Goal: Information Seeking & Learning: Learn about a topic

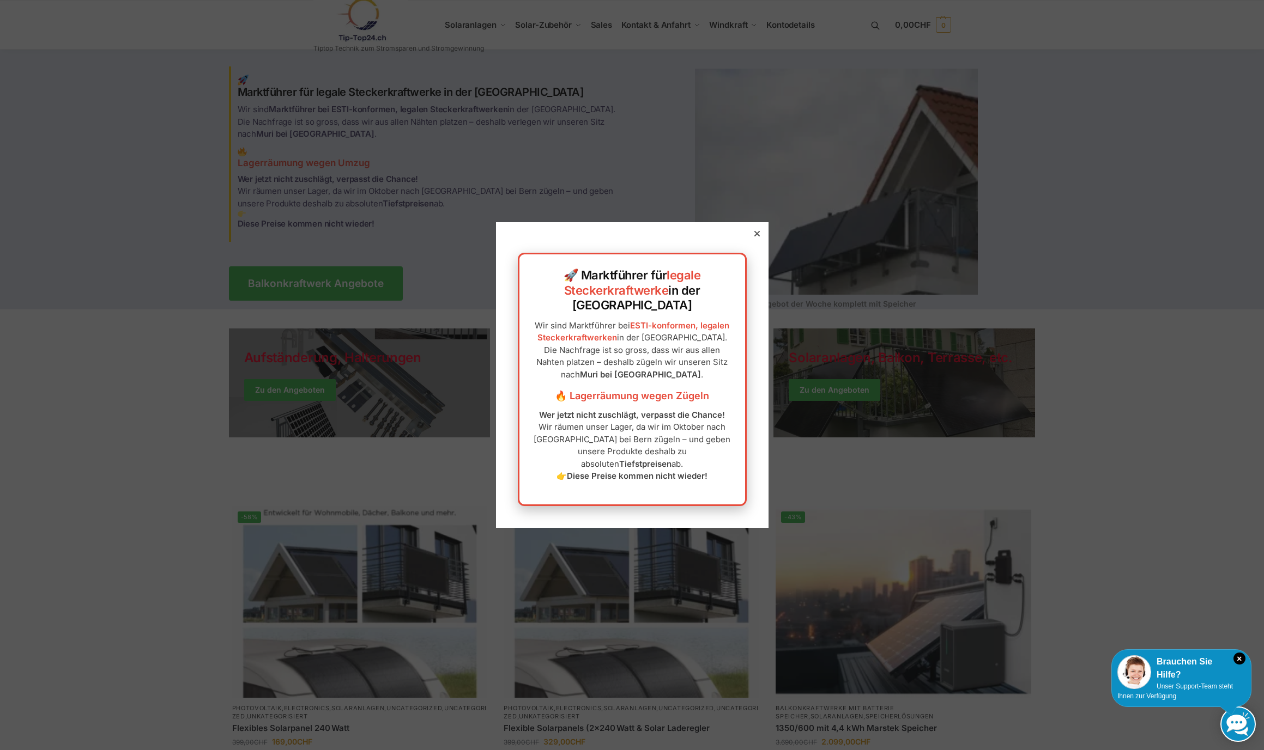
click at [754, 231] on icon at bounding box center [756, 233] width 5 height 5
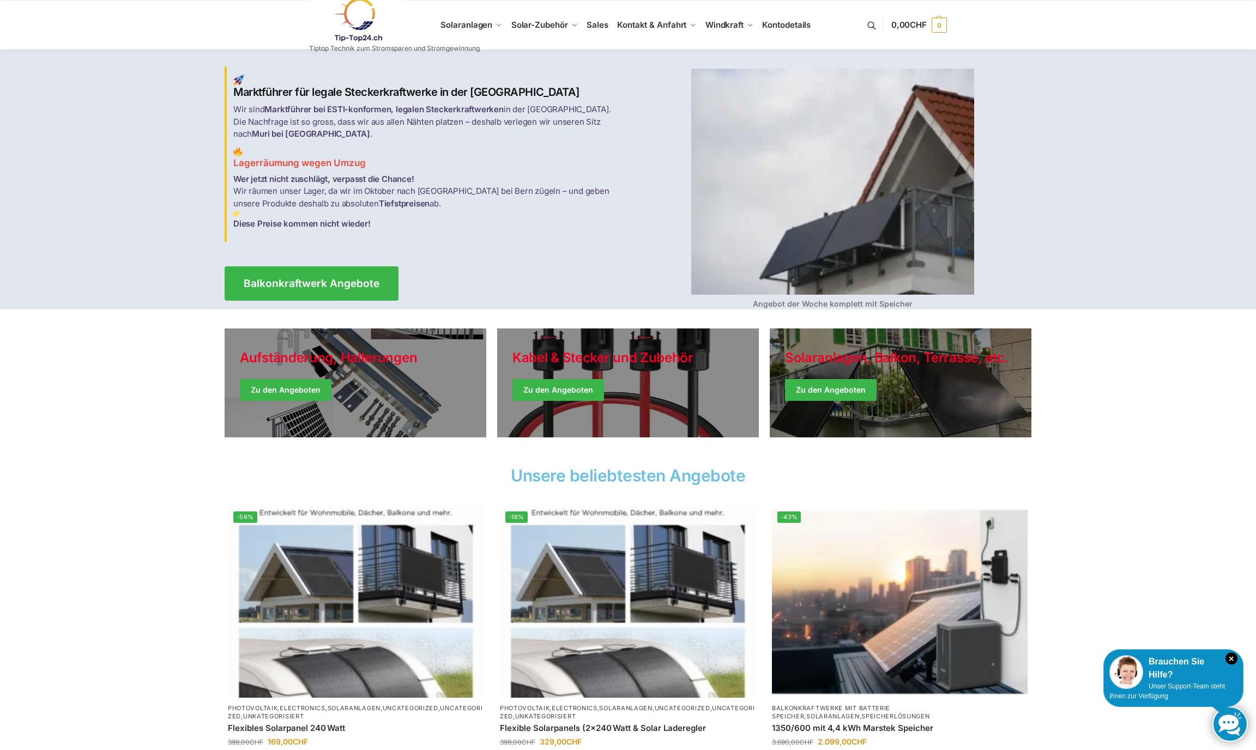
click at [445, 28] on link at bounding box center [394, 20] width 171 height 44
click at [480, 27] on link at bounding box center [394, 20] width 171 height 44
click at [596, 30] on span "Sales" at bounding box center [597, 25] width 22 height 10
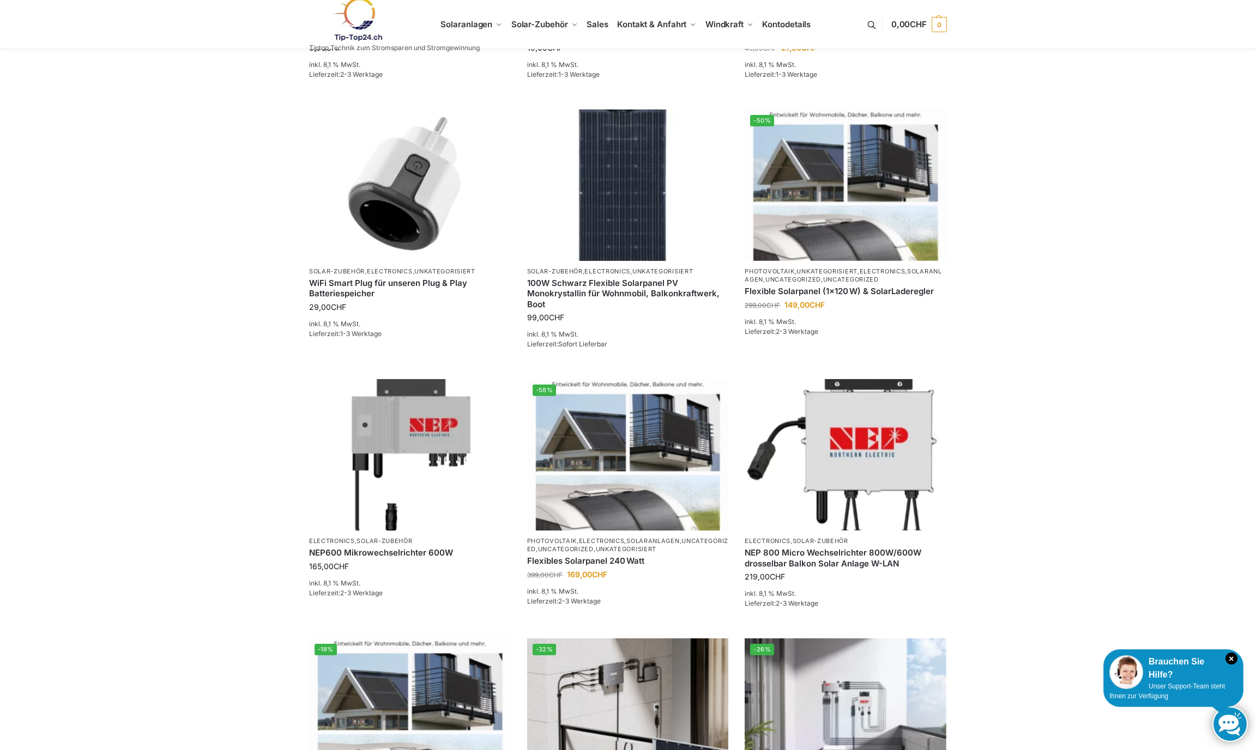
scroll to position [384, 0]
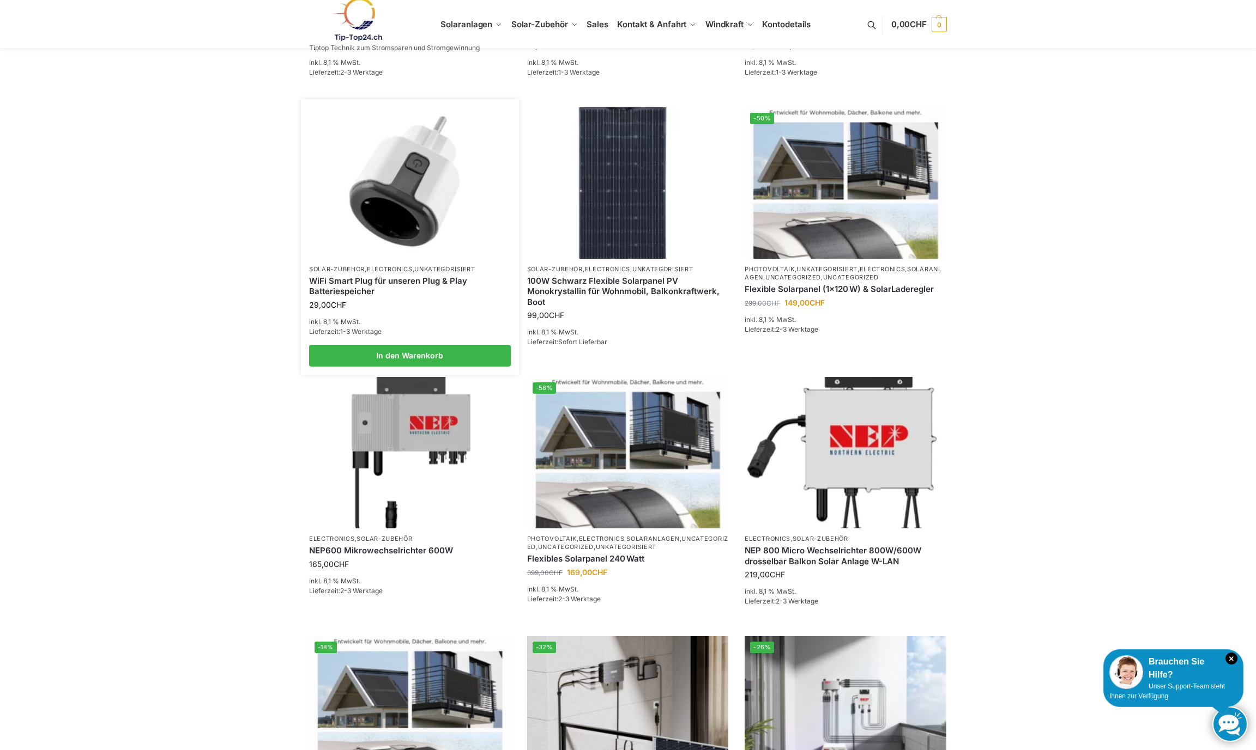
click at [378, 299] on div "WiFi Smart Plug für unseren Plug & Play Batteriespeicher" at bounding box center [410, 287] width 202 height 26
click at [411, 257] on img at bounding box center [410, 183] width 198 height 148
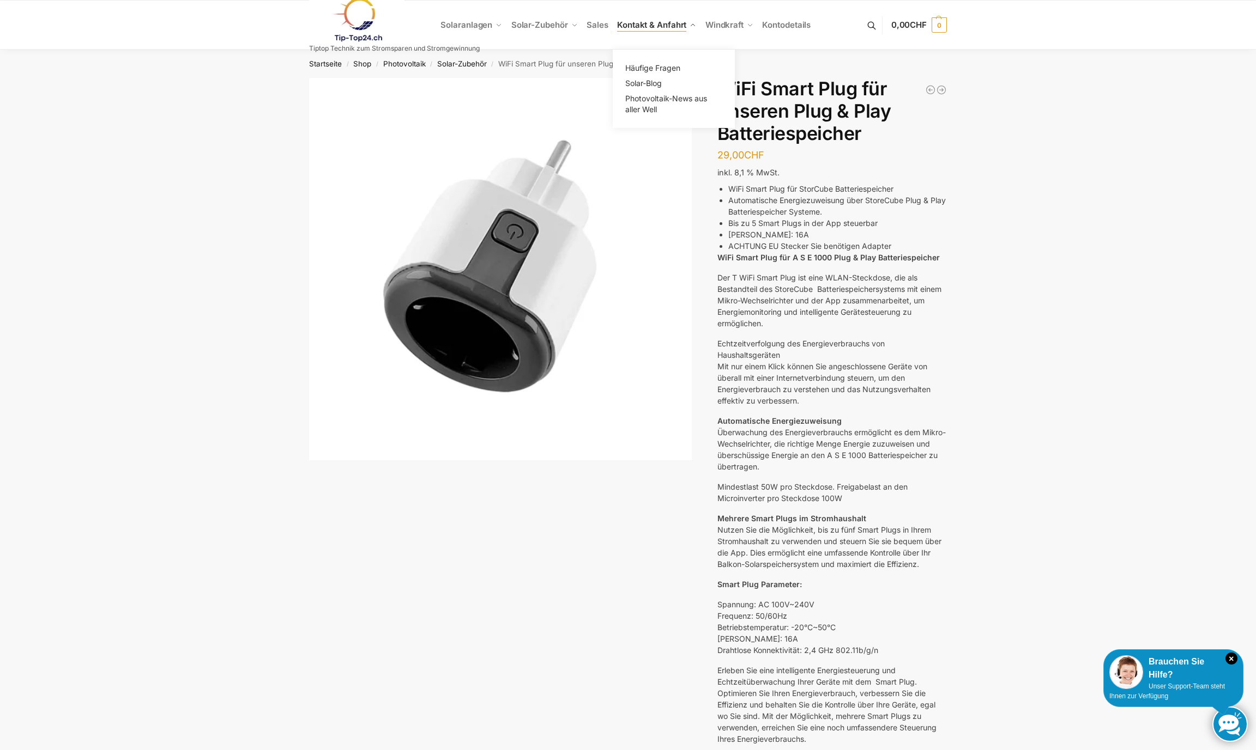
click at [679, 65] on ul "Häufige Fragen Solar-Blog Photovoltaik-News aus aller Well" at bounding box center [674, 89] width 122 height 78
click at [667, 72] on span "Häufige Fragen" at bounding box center [652, 67] width 55 height 9
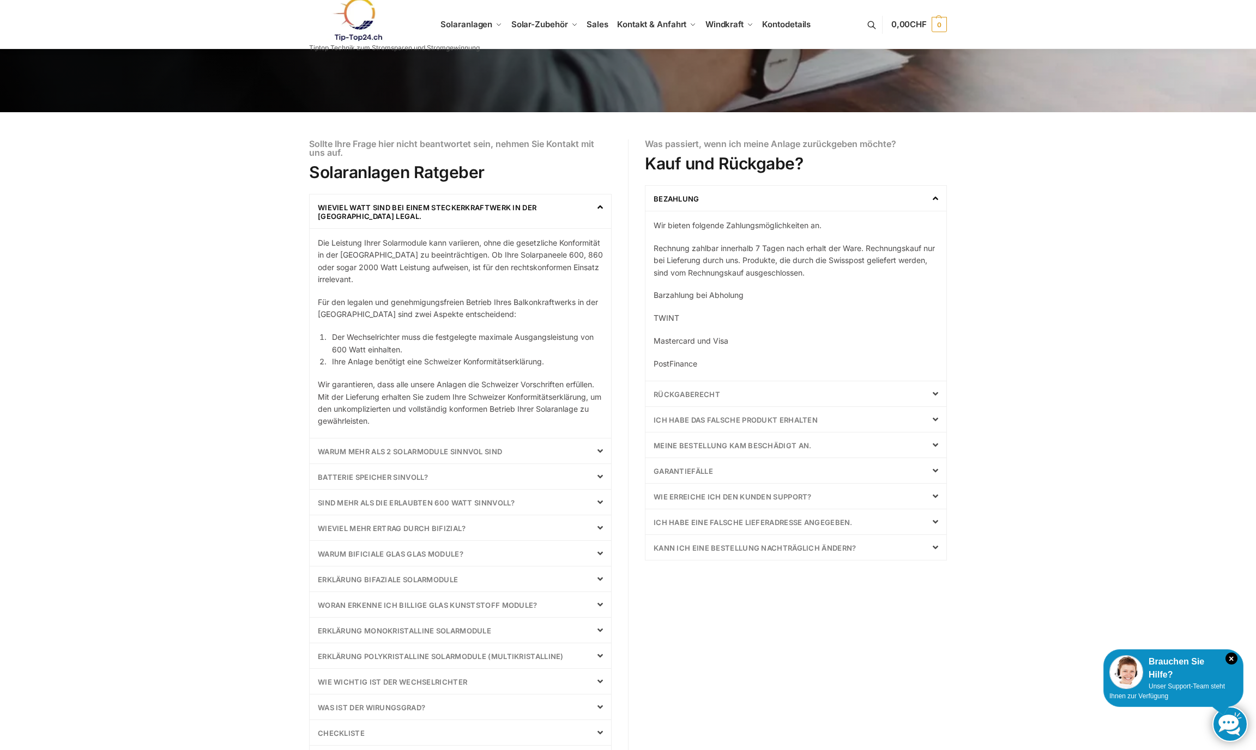
scroll to position [184, 0]
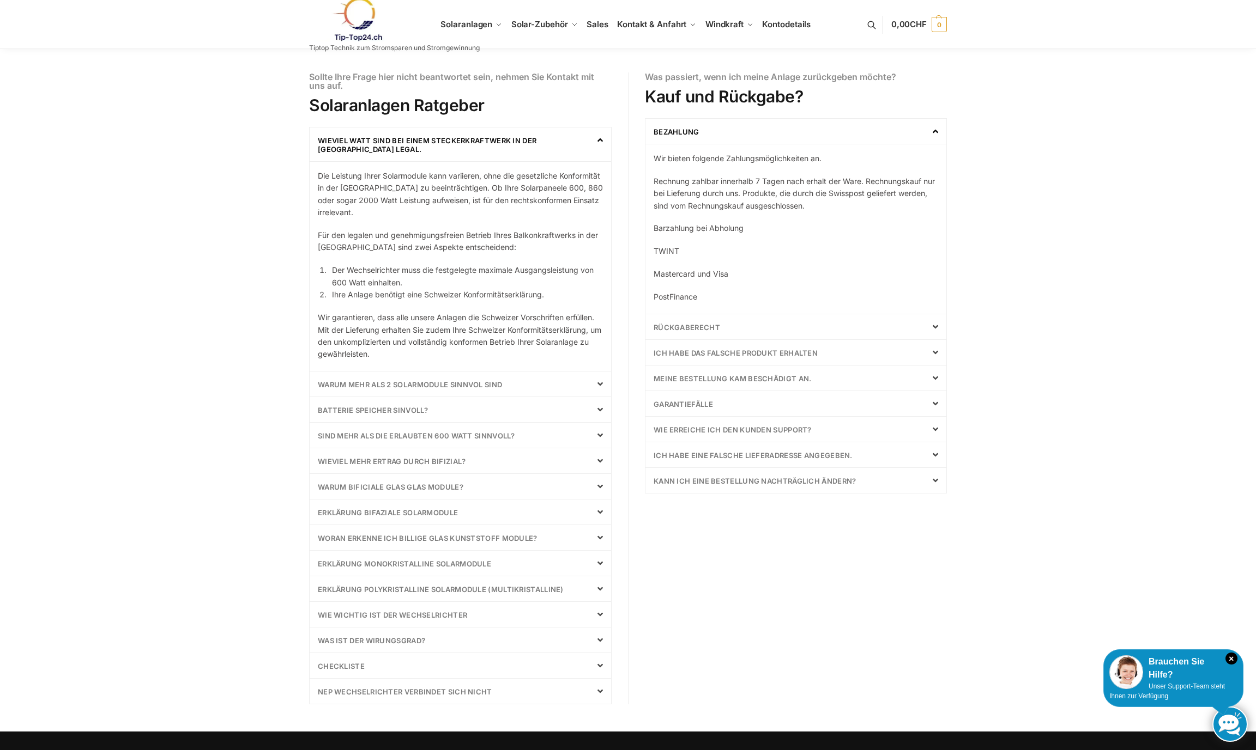
click at [603, 397] on div "Warum mehr als 2 Solarmodule Sinnvol sind" at bounding box center [460, 384] width 301 height 25
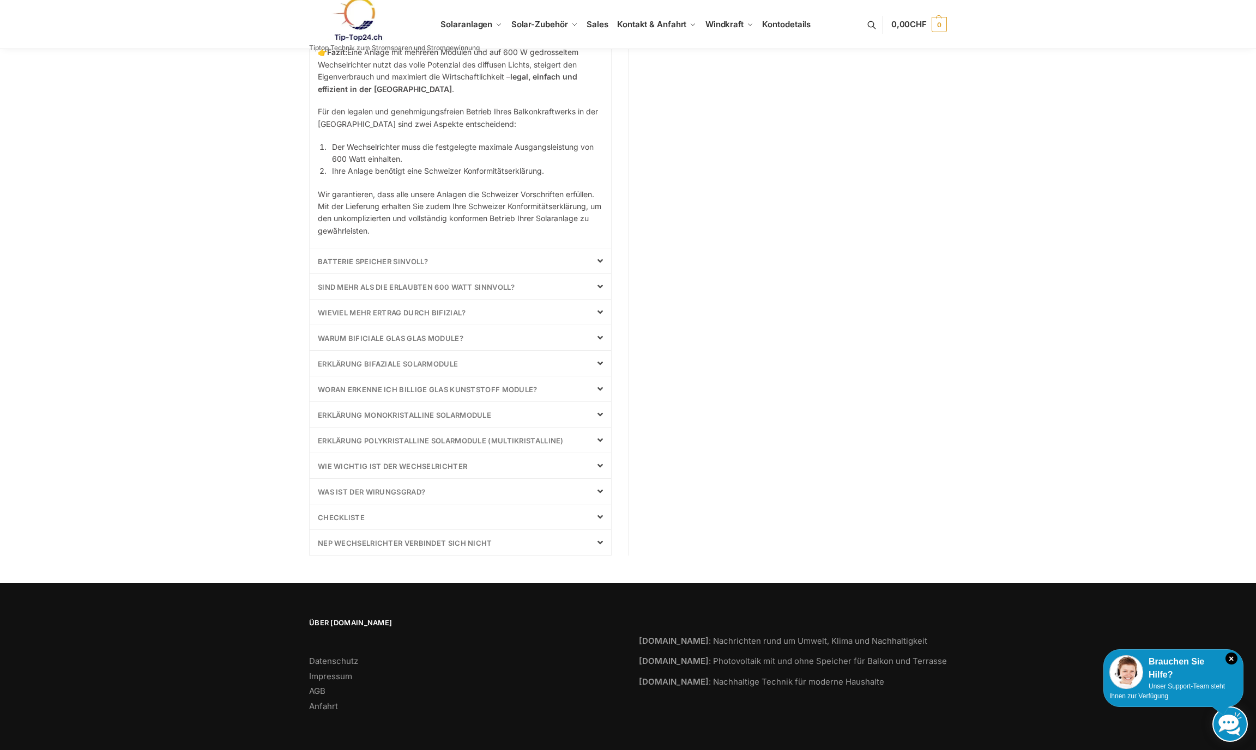
scroll to position [774, 0]
click at [598, 265] on icon at bounding box center [599, 261] width 5 height 9
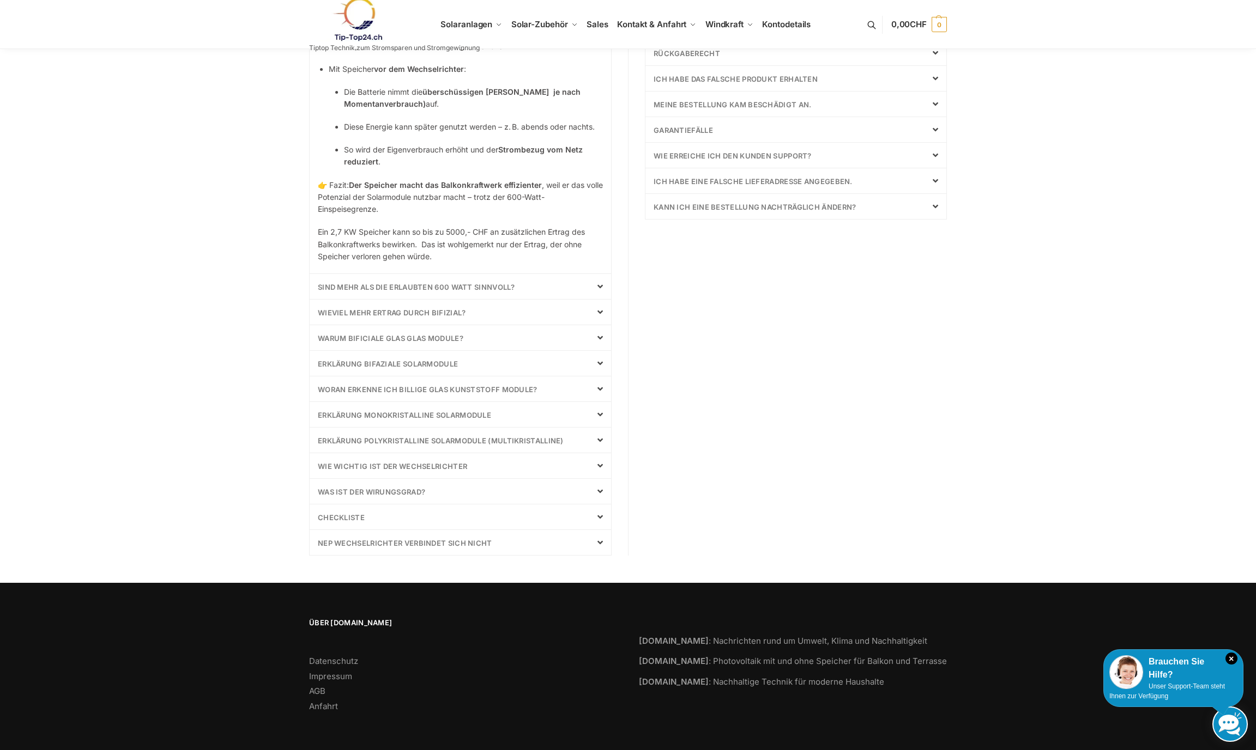
scroll to position [680, 0]
click at [598, 359] on icon at bounding box center [599, 363] width 5 height 9
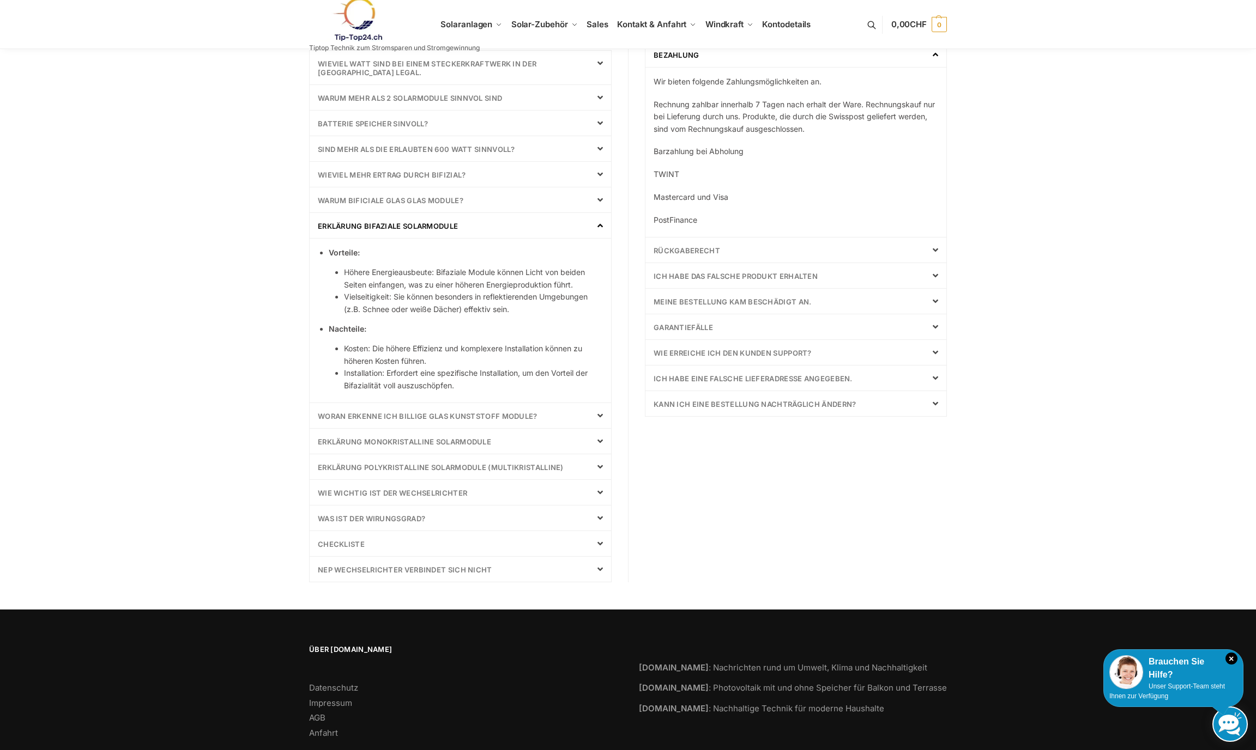
scroll to position [0, 0]
